Goal: Task Accomplishment & Management: Use online tool/utility

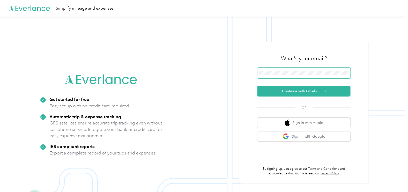
click at [298, 70] on span at bounding box center [304, 73] width 93 height 11
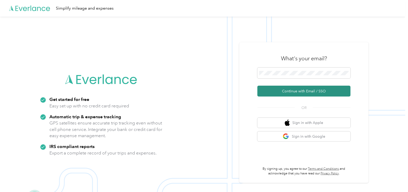
click at [309, 90] on button "Continue with Email / SSO" at bounding box center [304, 91] width 93 height 11
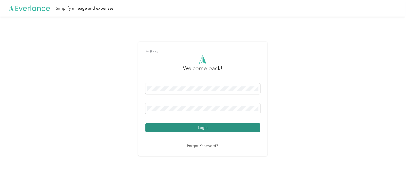
click at [218, 127] on button "Login" at bounding box center [203, 127] width 115 height 9
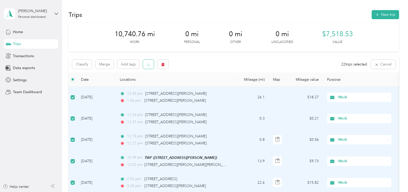
click at [146, 63] on button "button" at bounding box center [148, 64] width 11 height 9
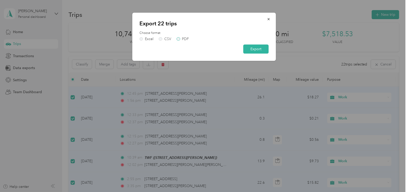
click at [179, 37] on div "Choose format Excel CSV PDF" at bounding box center [204, 36] width 129 height 10
click at [178, 39] on label "PDF" at bounding box center [183, 39] width 12 height 4
click at [256, 50] on button "Export" at bounding box center [255, 49] width 25 height 9
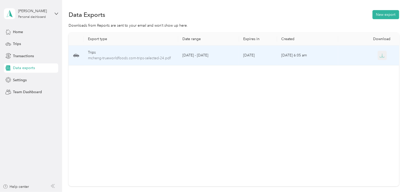
click at [381, 55] on icon "button" at bounding box center [382, 55] width 5 height 5
